Goal: Task Accomplishment & Management: Manage account settings

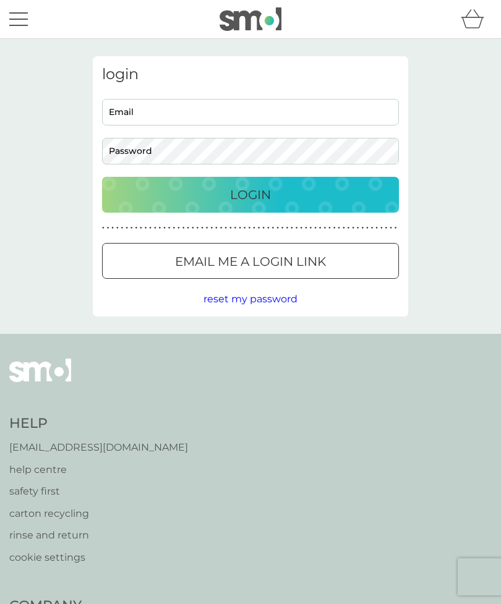
click at [291, 114] on input "Email" at bounding box center [250, 112] width 297 height 27
type input "[EMAIL_ADDRESS][DOMAIN_NAME]"
click at [251, 194] on button "Login" at bounding box center [250, 195] width 297 height 36
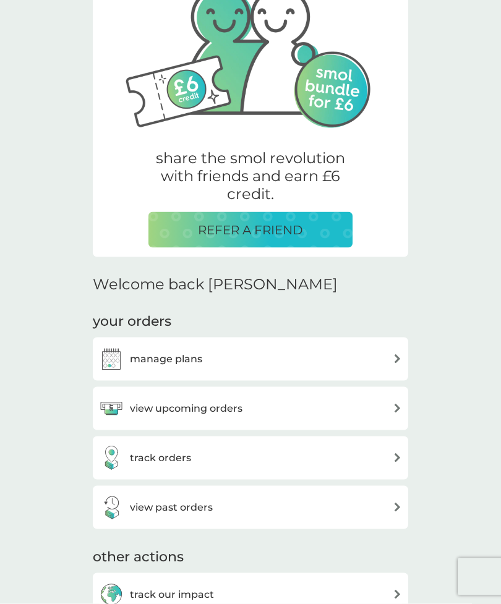
scroll to position [106, 0]
click at [325, 501] on div "view past orders" at bounding box center [250, 507] width 303 height 25
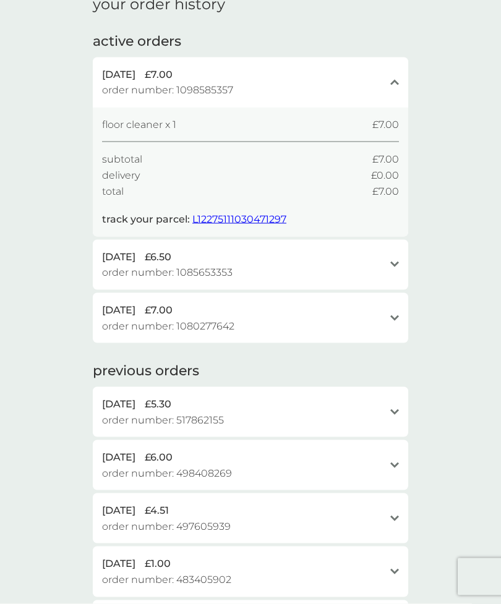
scroll to position [58, 0]
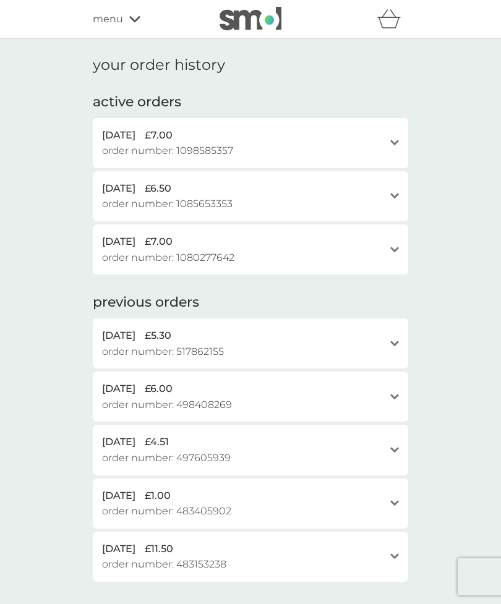
click at [123, 18] on span "menu" at bounding box center [108, 19] width 30 height 16
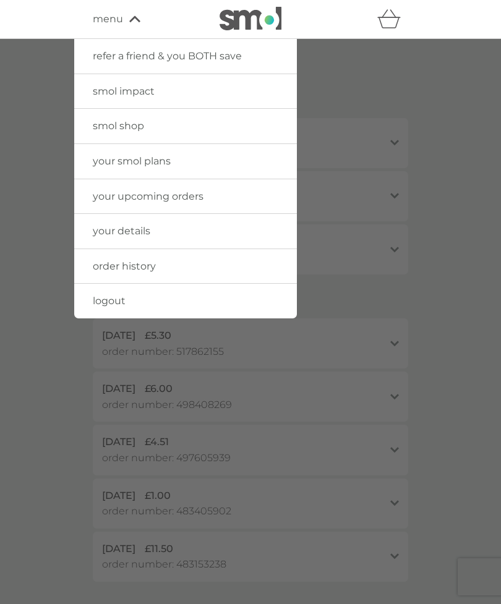
click at [131, 202] on link "your upcoming orders" at bounding box center [185, 196] width 223 height 35
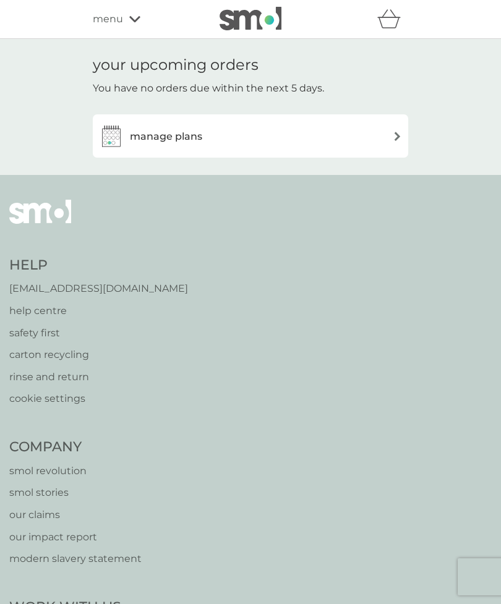
click at [176, 134] on h3 "manage plans" at bounding box center [166, 137] width 72 height 16
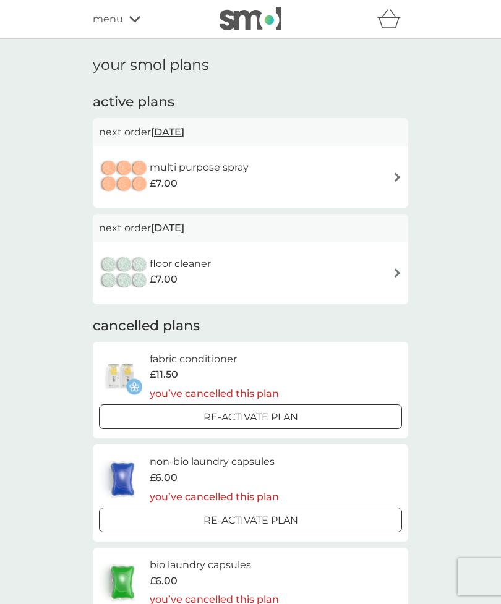
click at [124, 27] on div "menu" at bounding box center [145, 19] width 105 height 16
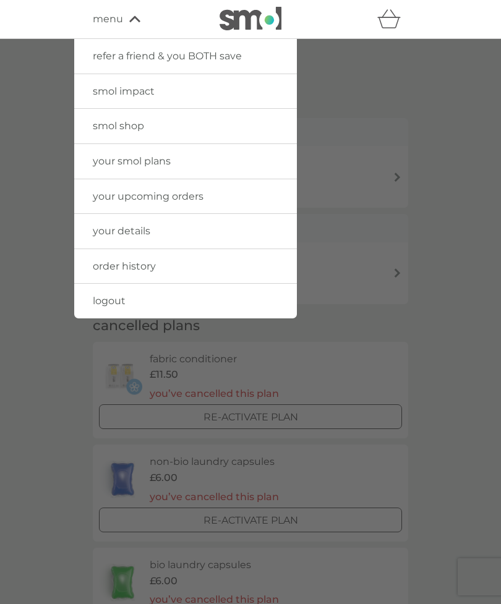
click at [109, 202] on link "your upcoming orders" at bounding box center [185, 196] width 223 height 35
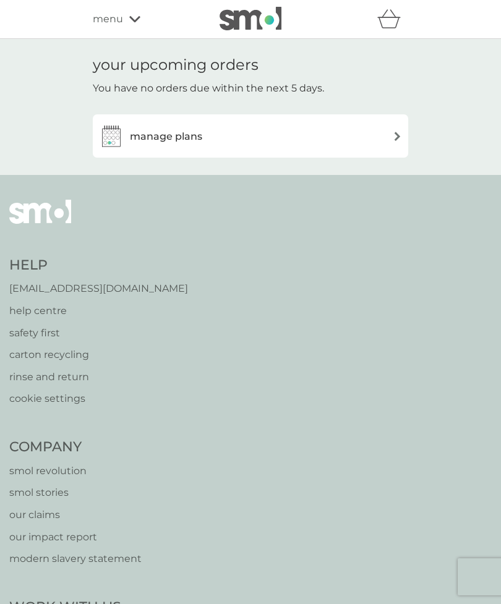
click at [114, 136] on img at bounding box center [111, 136] width 25 height 25
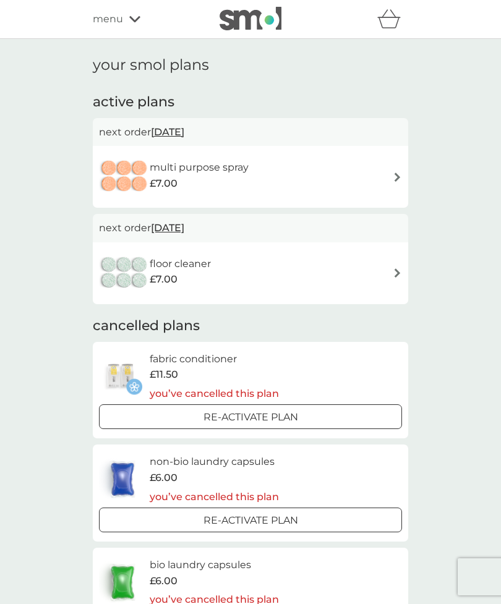
click at [128, 20] on div "menu" at bounding box center [145, 19] width 105 height 16
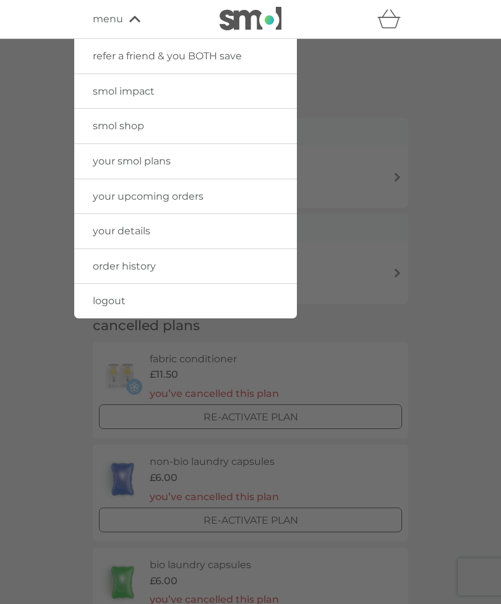
click at [105, 270] on span "order history" at bounding box center [124, 266] width 63 height 12
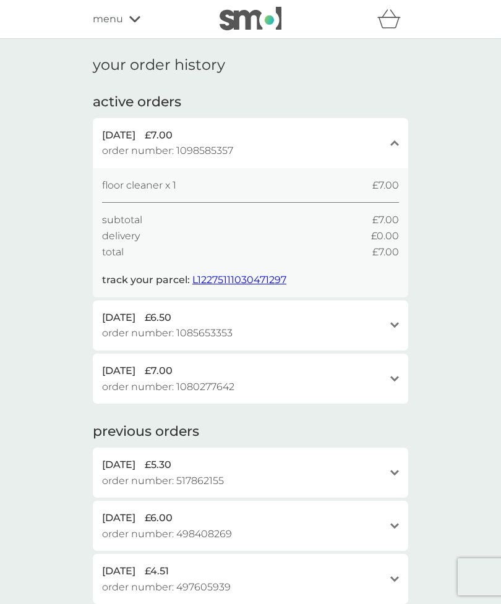
click at [238, 275] on span "L12275111030471297" at bounding box center [239, 280] width 94 height 12
